Goal: Book appointment/travel/reservation

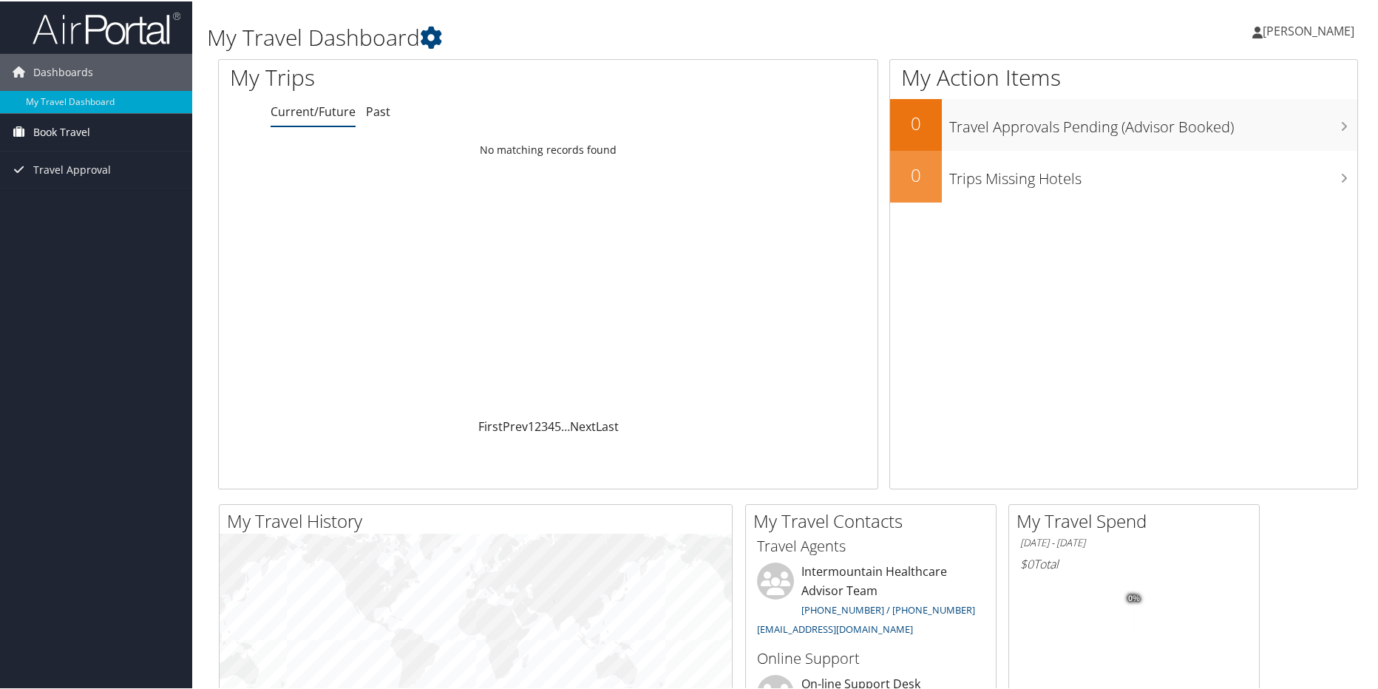
click at [41, 129] on span "Book Travel" at bounding box center [61, 130] width 57 height 37
click at [50, 178] on link "Book/Manage Online Trips" at bounding box center [96, 183] width 192 height 22
